Goal: Information Seeking & Learning: Learn about a topic

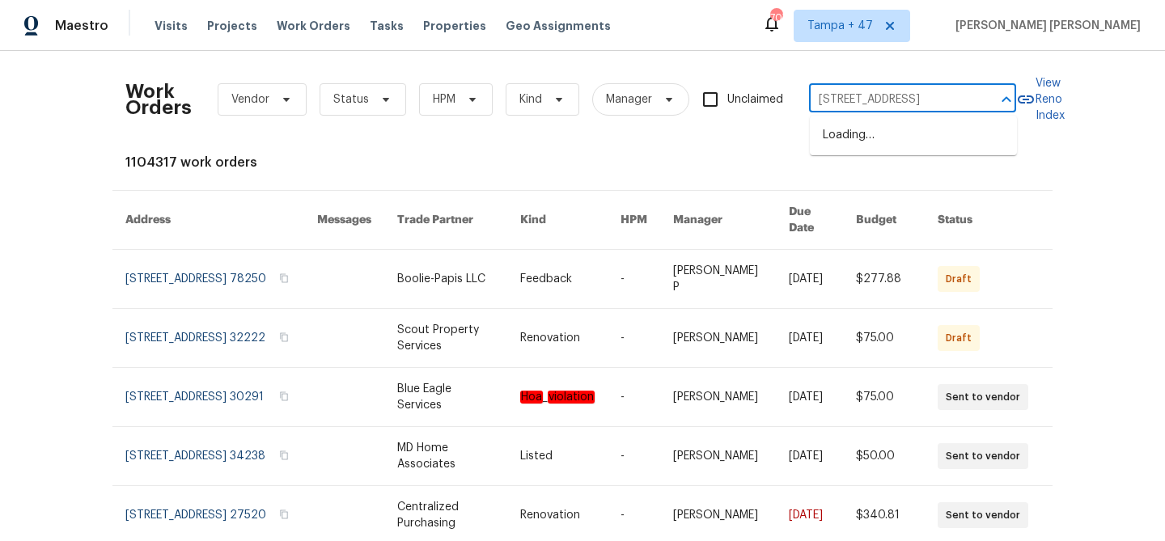
scroll to position [0, 79]
click at [866, 136] on li "[STREET_ADDRESS]" at bounding box center [913, 135] width 207 height 27
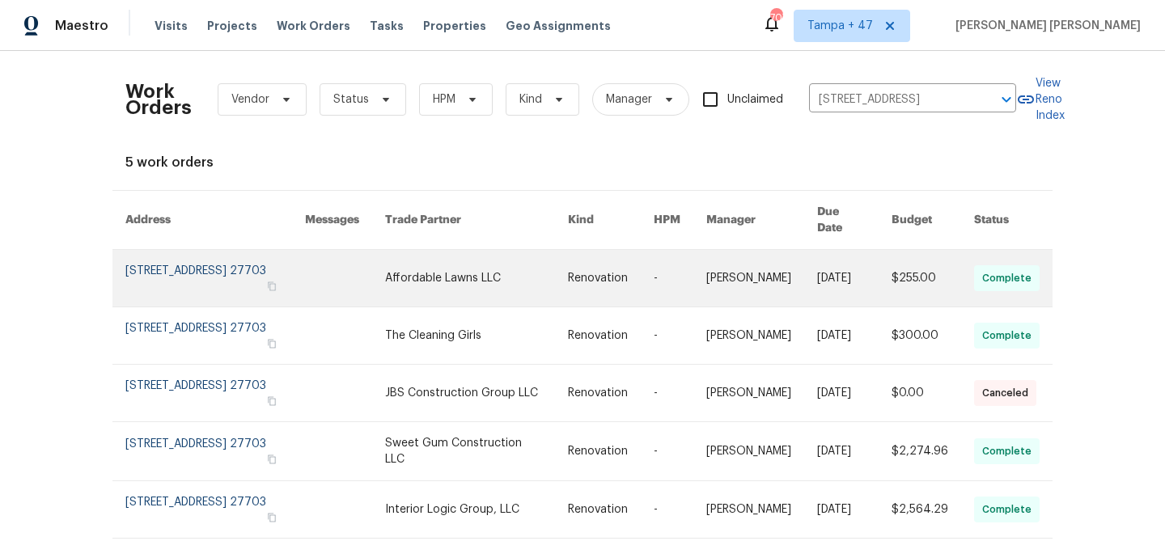
click at [835, 269] on link at bounding box center [854, 278] width 74 height 57
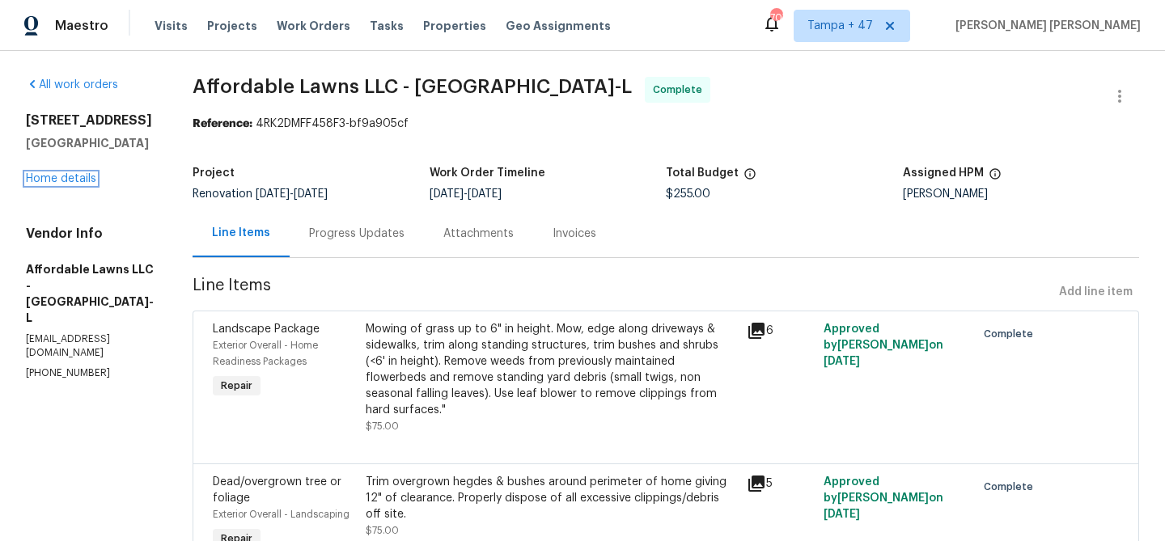
click at [70, 179] on link "Home details" at bounding box center [61, 178] width 70 height 11
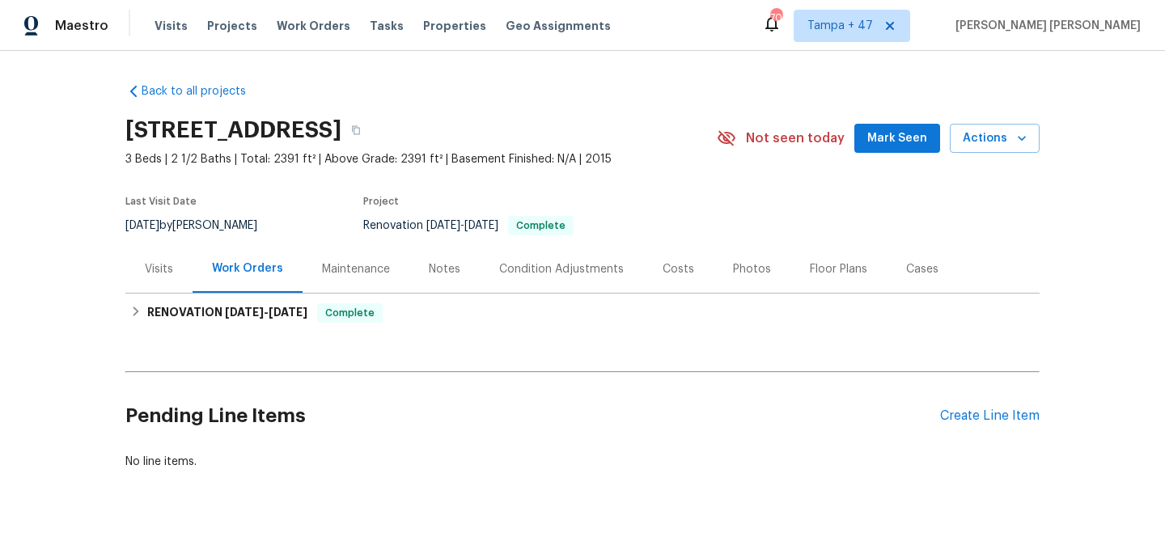
click at [175, 270] on div "Visits" at bounding box center [158, 269] width 67 height 48
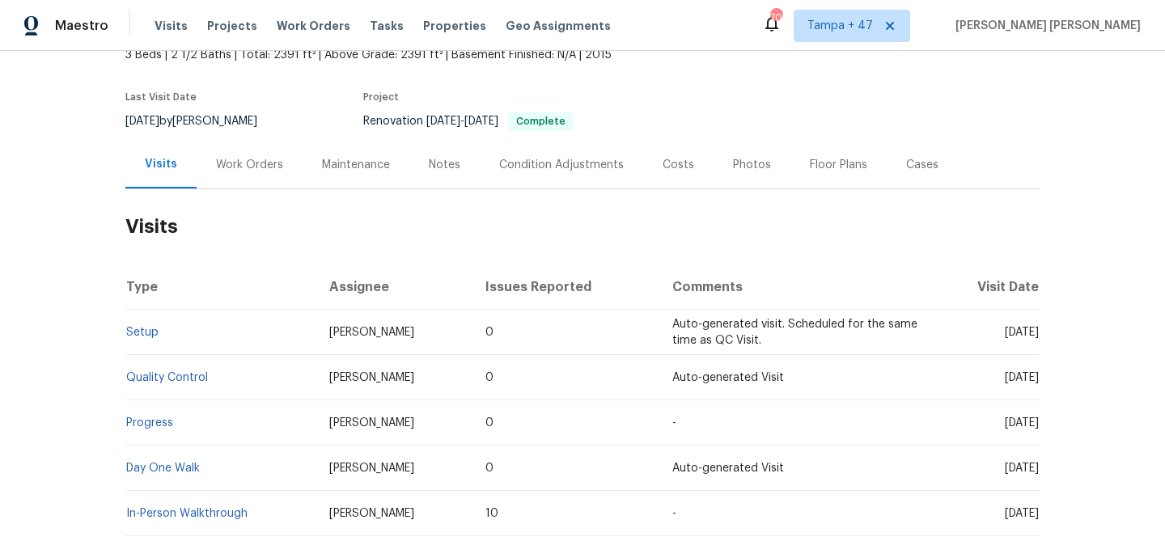
scroll to position [105, 0]
click at [146, 336] on link "Setup" at bounding box center [142, 331] width 32 height 11
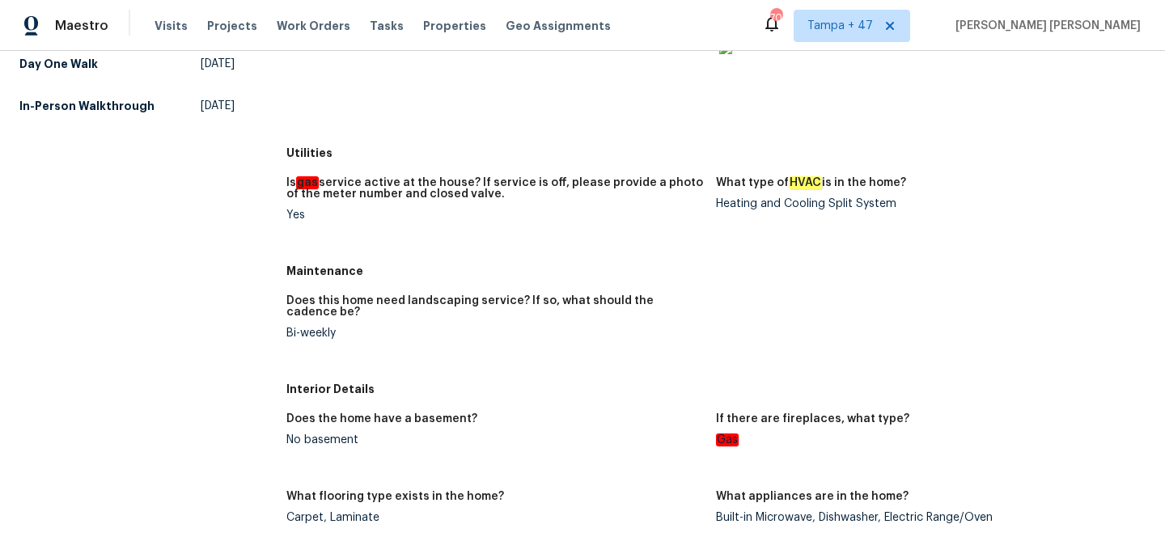
scroll to position [232, 0]
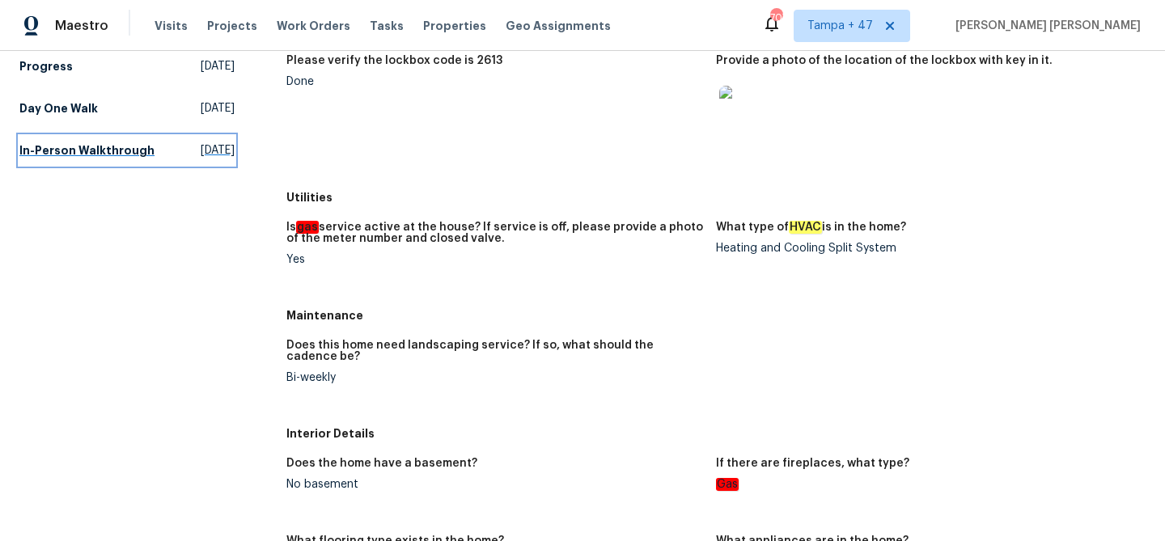
click at [108, 156] on h5 "In-Person Walkthrough" at bounding box center [86, 150] width 135 height 16
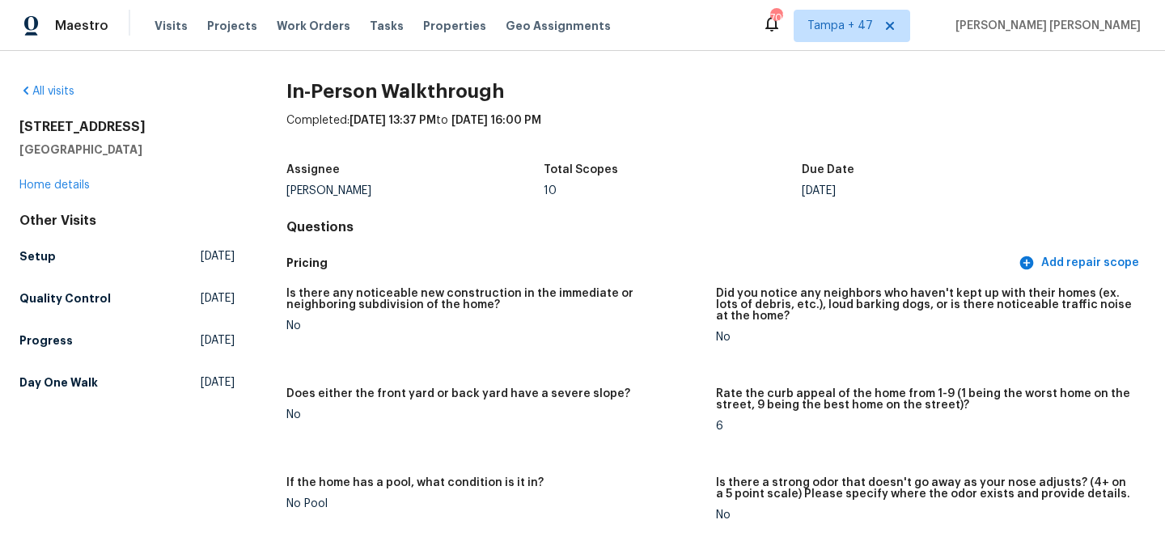
scroll to position [1242, 0]
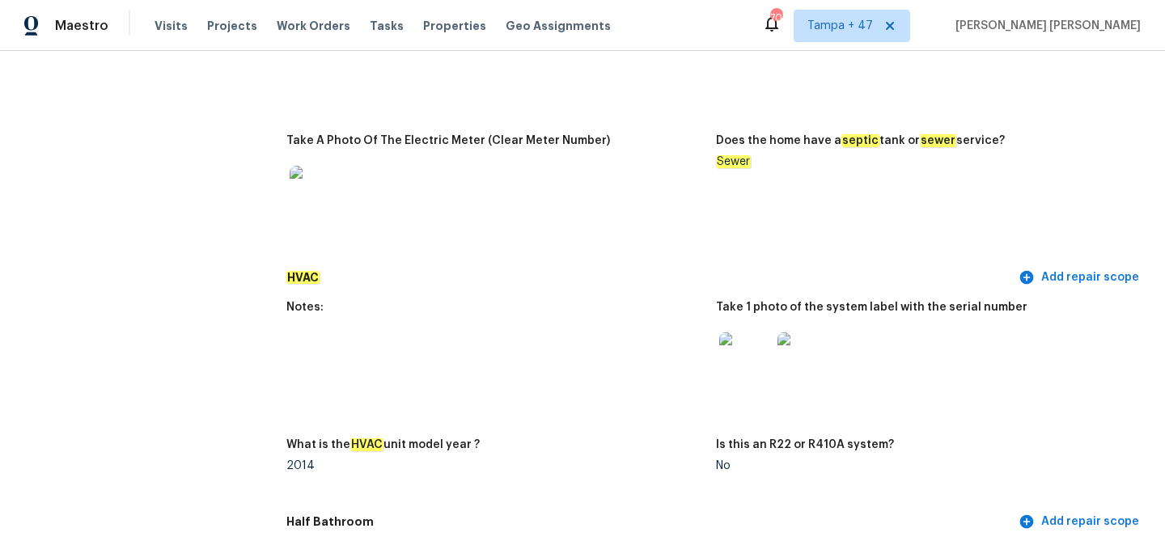
click at [729, 338] on img at bounding box center [745, 358] width 52 height 52
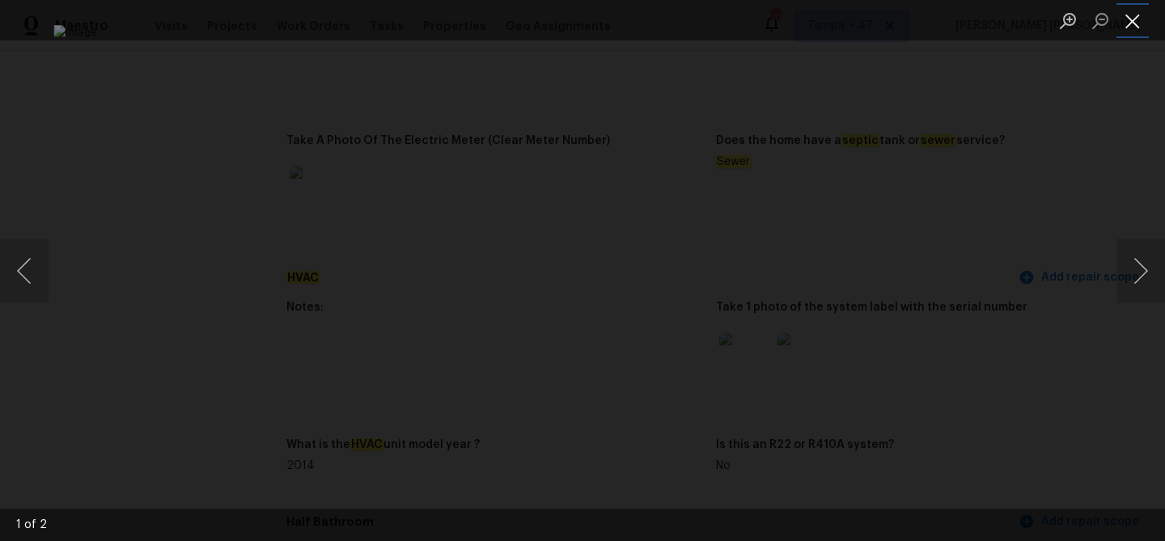
click at [1125, 19] on button "Close lightbox" at bounding box center [1132, 20] width 32 height 28
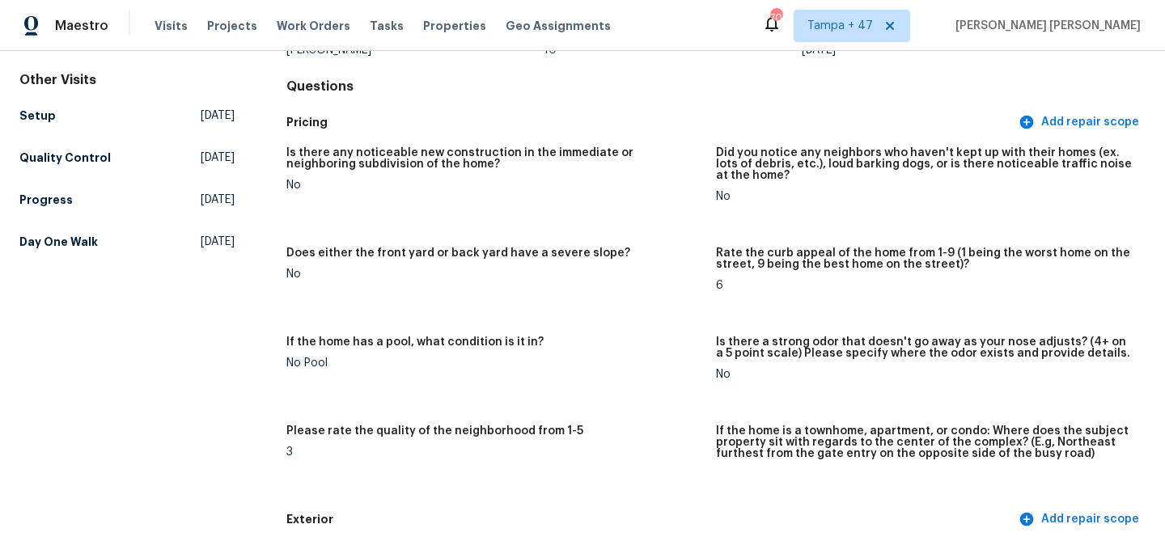
scroll to position [0, 0]
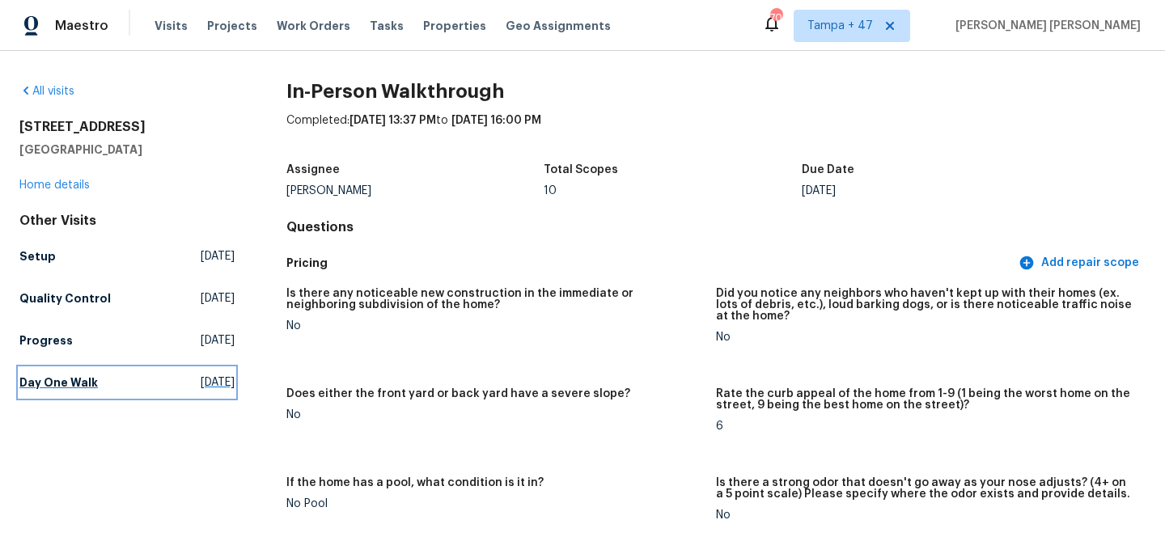
click at [82, 371] on link "Day One Walk [DATE]" at bounding box center [126, 382] width 215 height 29
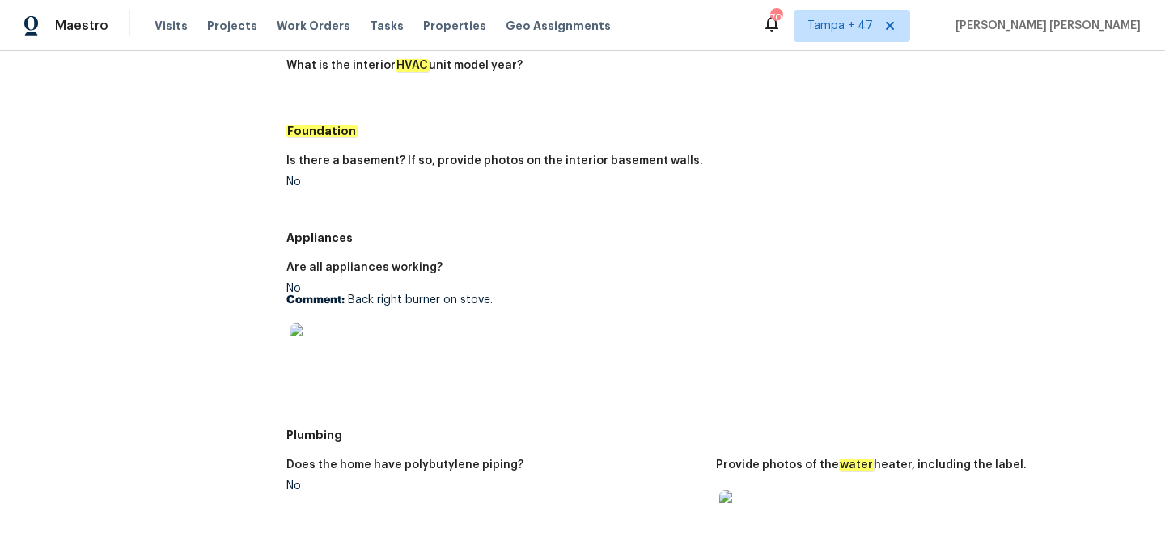
scroll to position [122, 0]
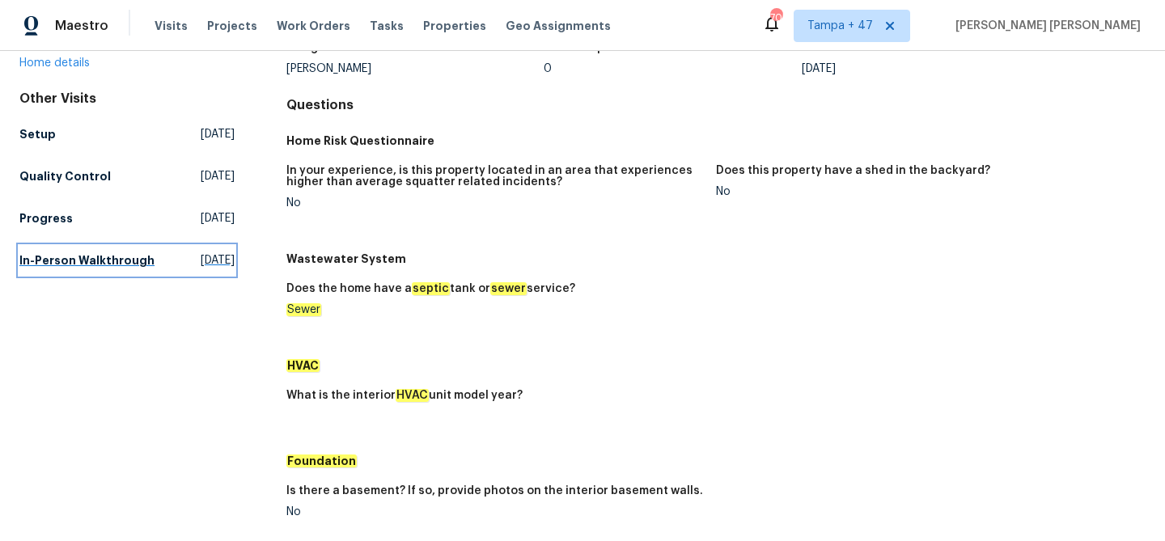
click at [104, 256] on h5 "In-Person Walkthrough" at bounding box center [86, 260] width 135 height 16
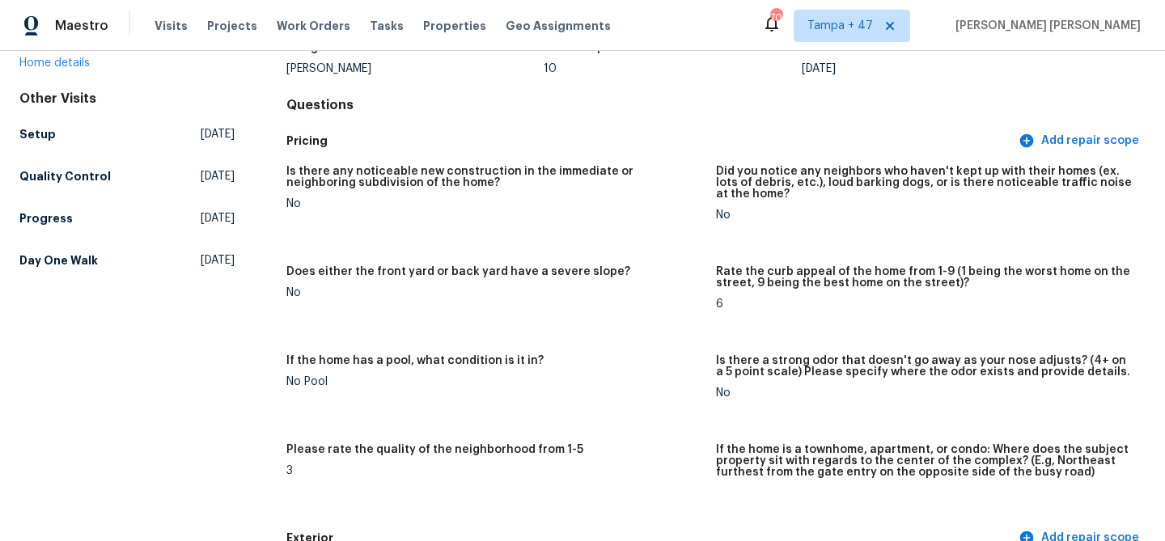
scroll to position [2755, 0]
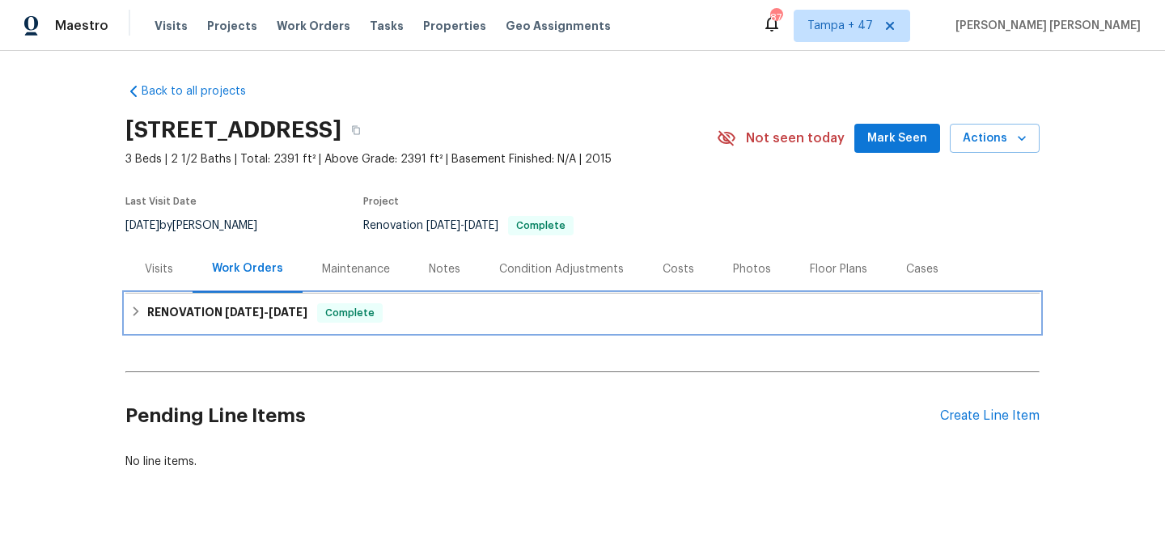
click at [294, 315] on span "[DATE]" at bounding box center [288, 312] width 39 height 11
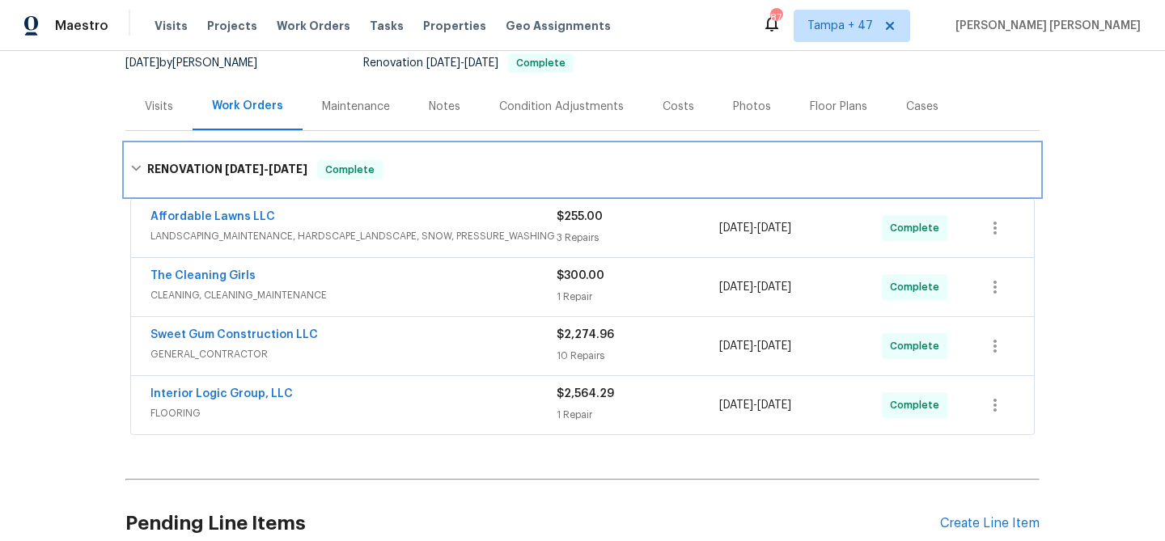
scroll to position [210, 0]
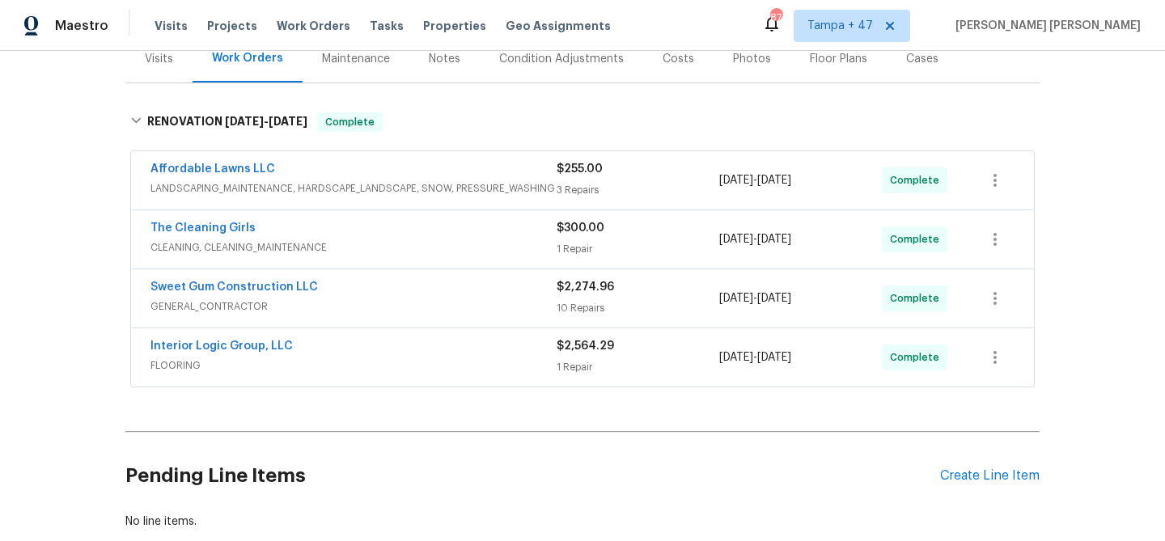
click at [388, 347] on div "Interior Logic Group, LLC" at bounding box center [353, 347] width 406 height 19
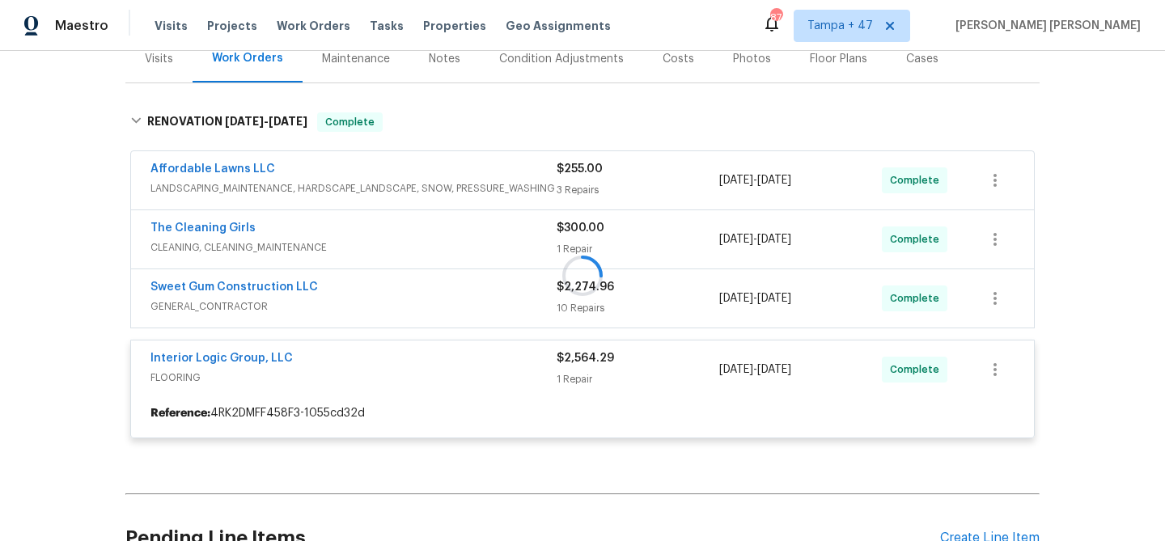
scroll to position [200, 0]
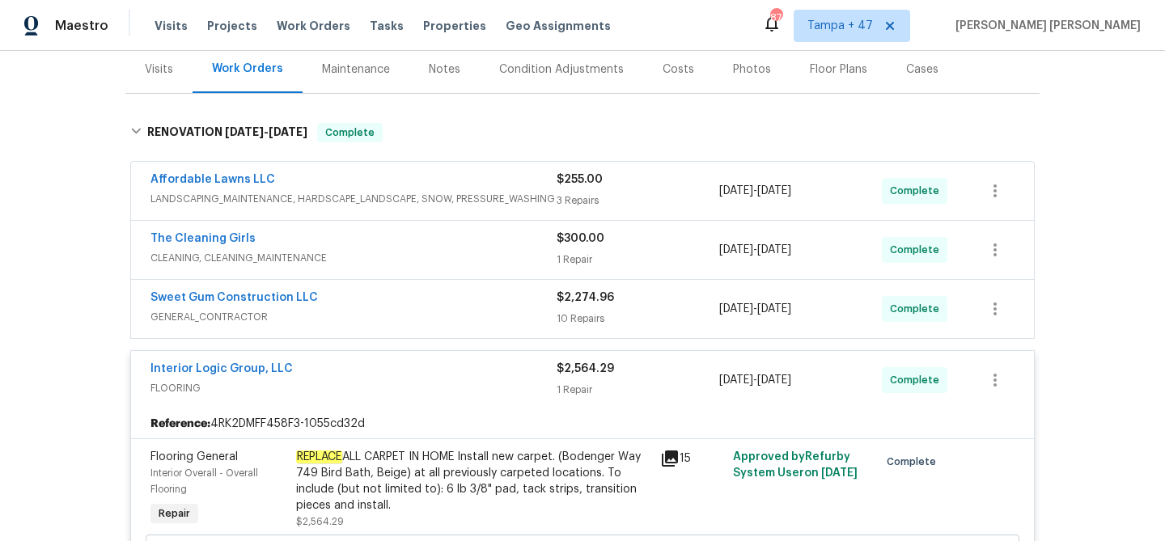
click at [427, 311] on span "GENERAL_CONTRACTOR" at bounding box center [353, 317] width 406 height 16
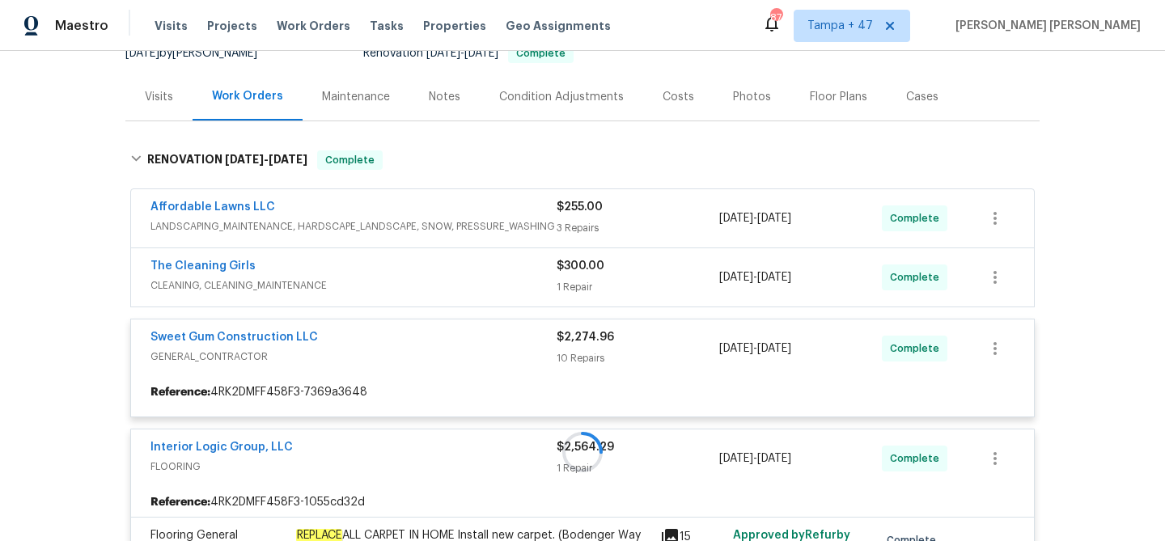
scroll to position [171, 0]
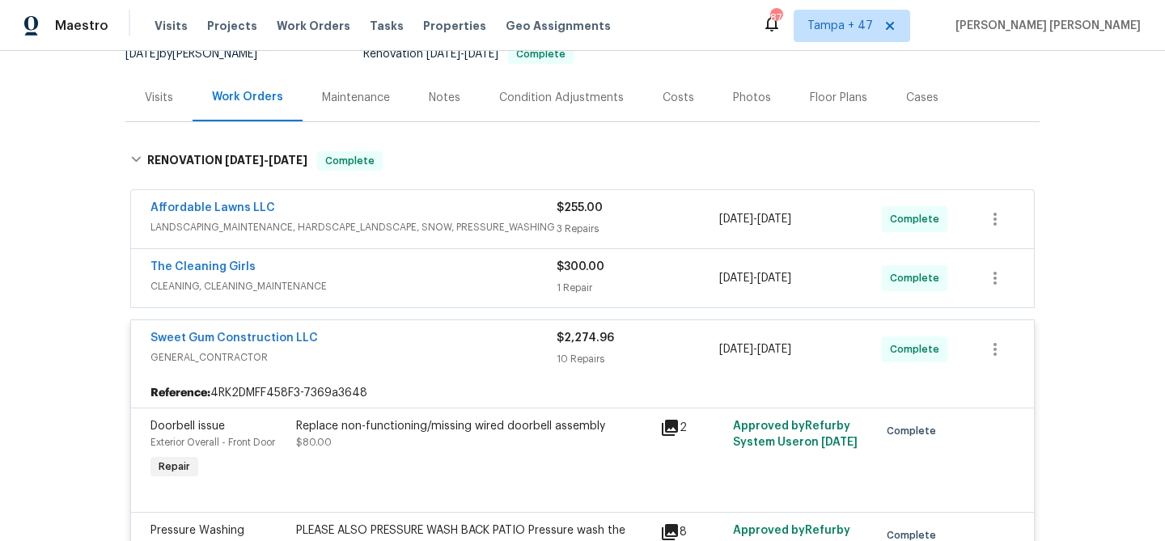
click at [471, 266] on div "The Cleaning Girls" at bounding box center [353, 268] width 406 height 19
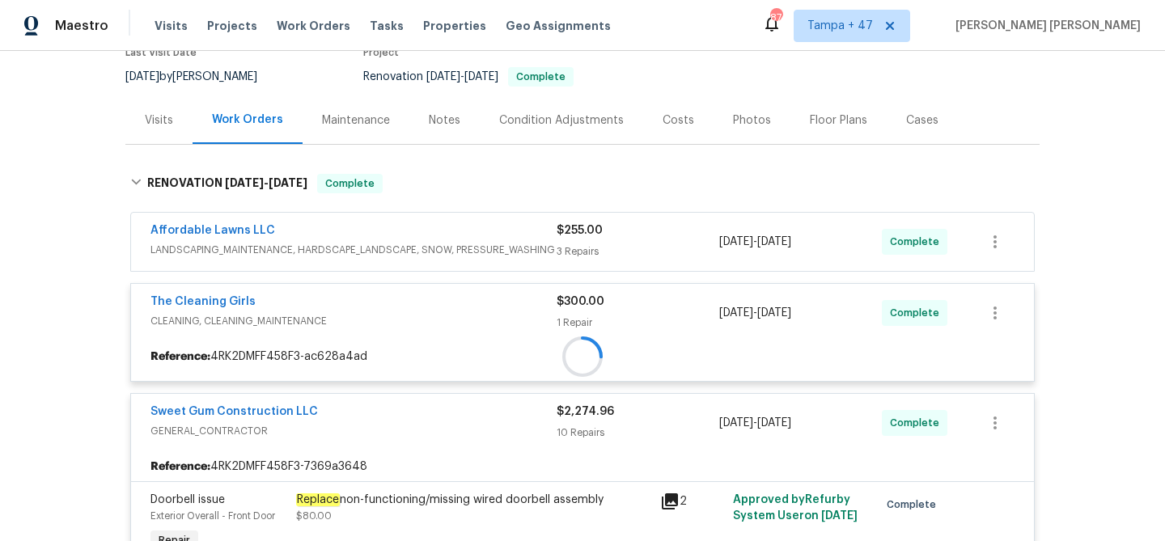
scroll to position [145, 0]
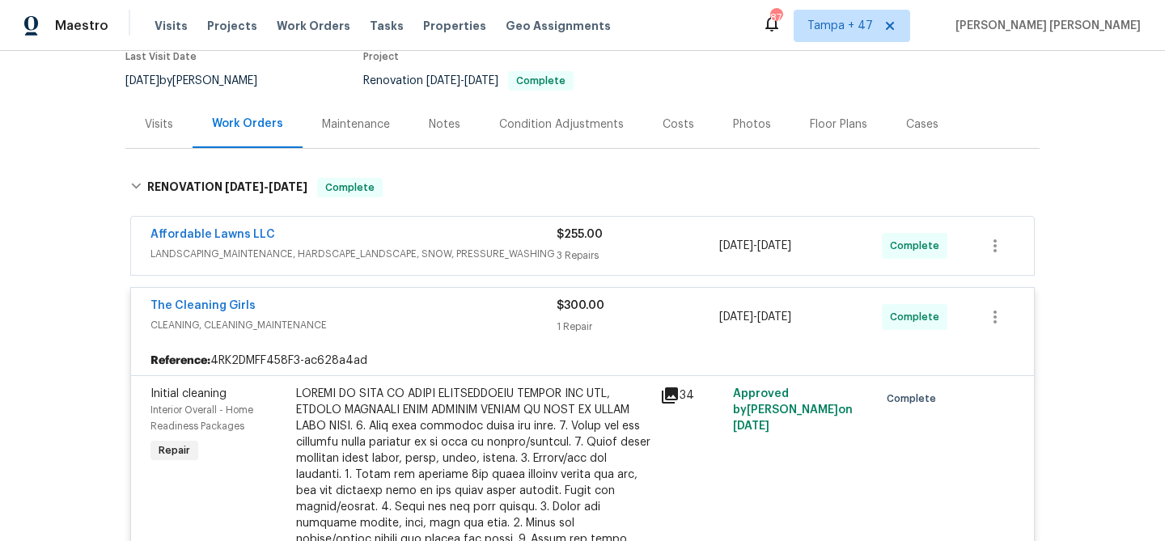
click at [488, 242] on div "Affordable Lawns LLC" at bounding box center [353, 235] width 406 height 19
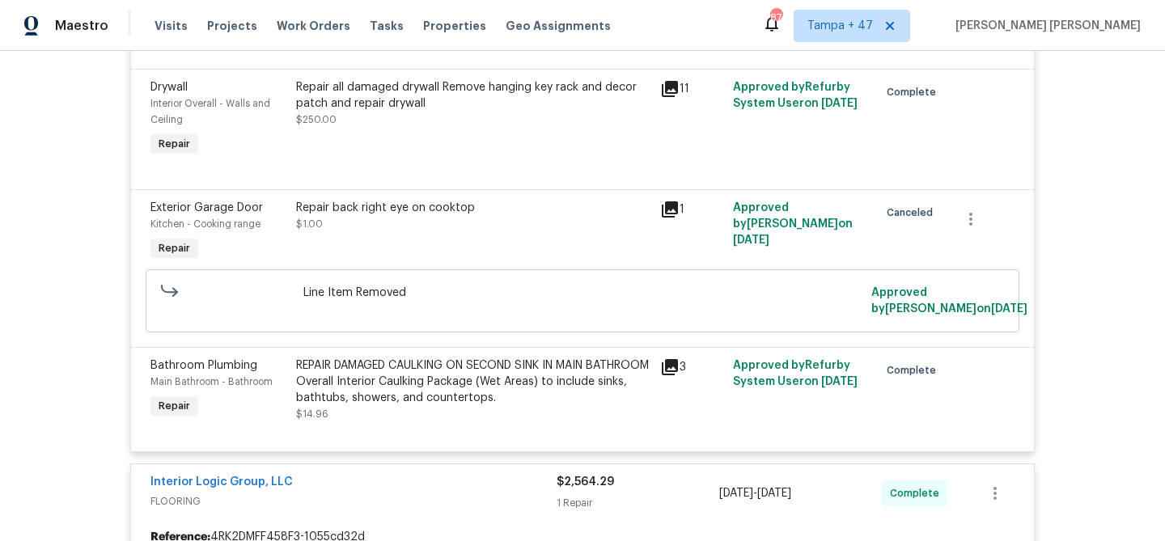
scroll to position [2964, 0]
